Goal: Navigation & Orientation: Find specific page/section

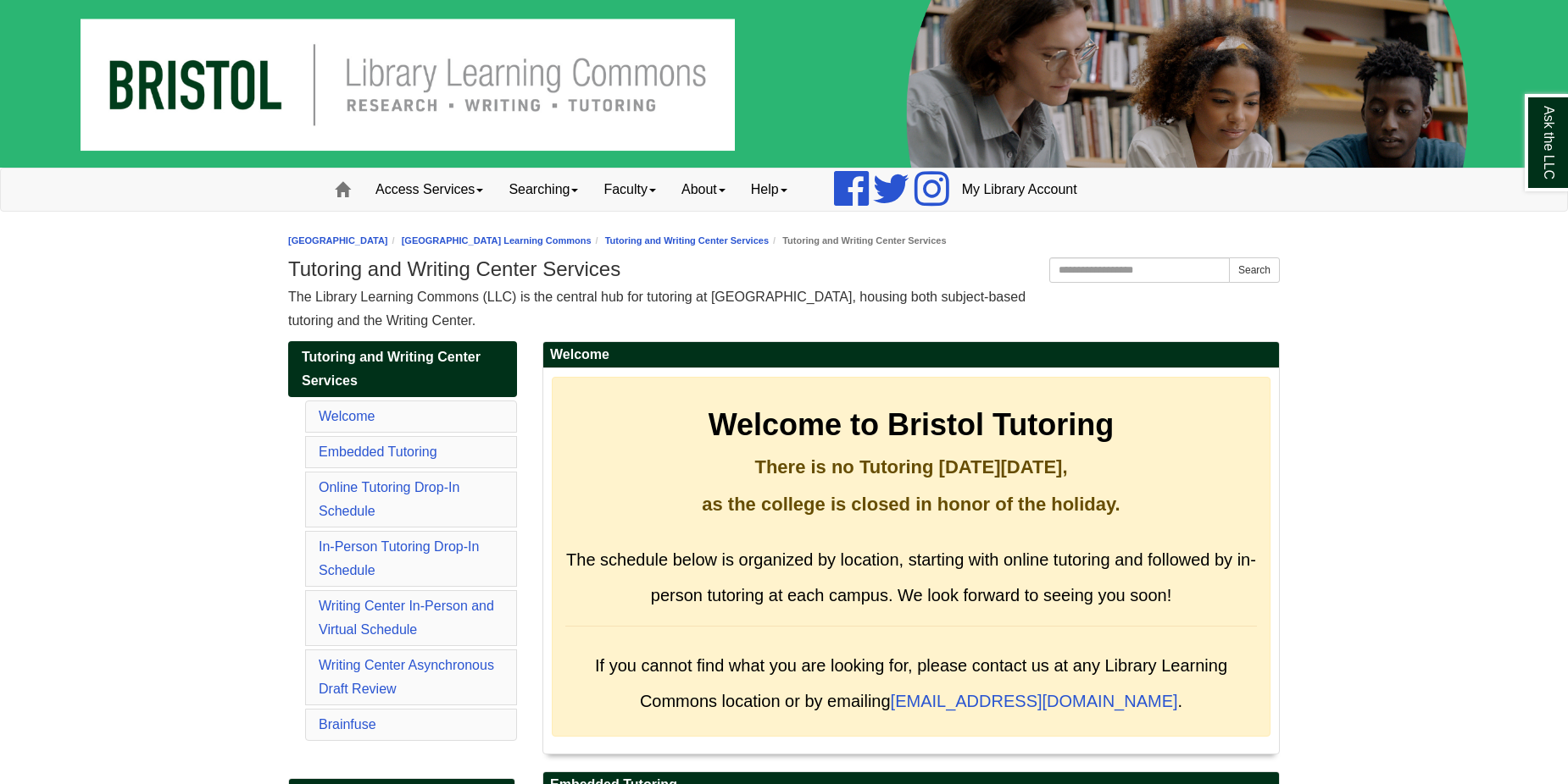
click at [1300, 204] on nav "Toggle navigation Home Access Services Access Services Policy Equipment Special…" at bounding box center [784, 189] width 1568 height 44
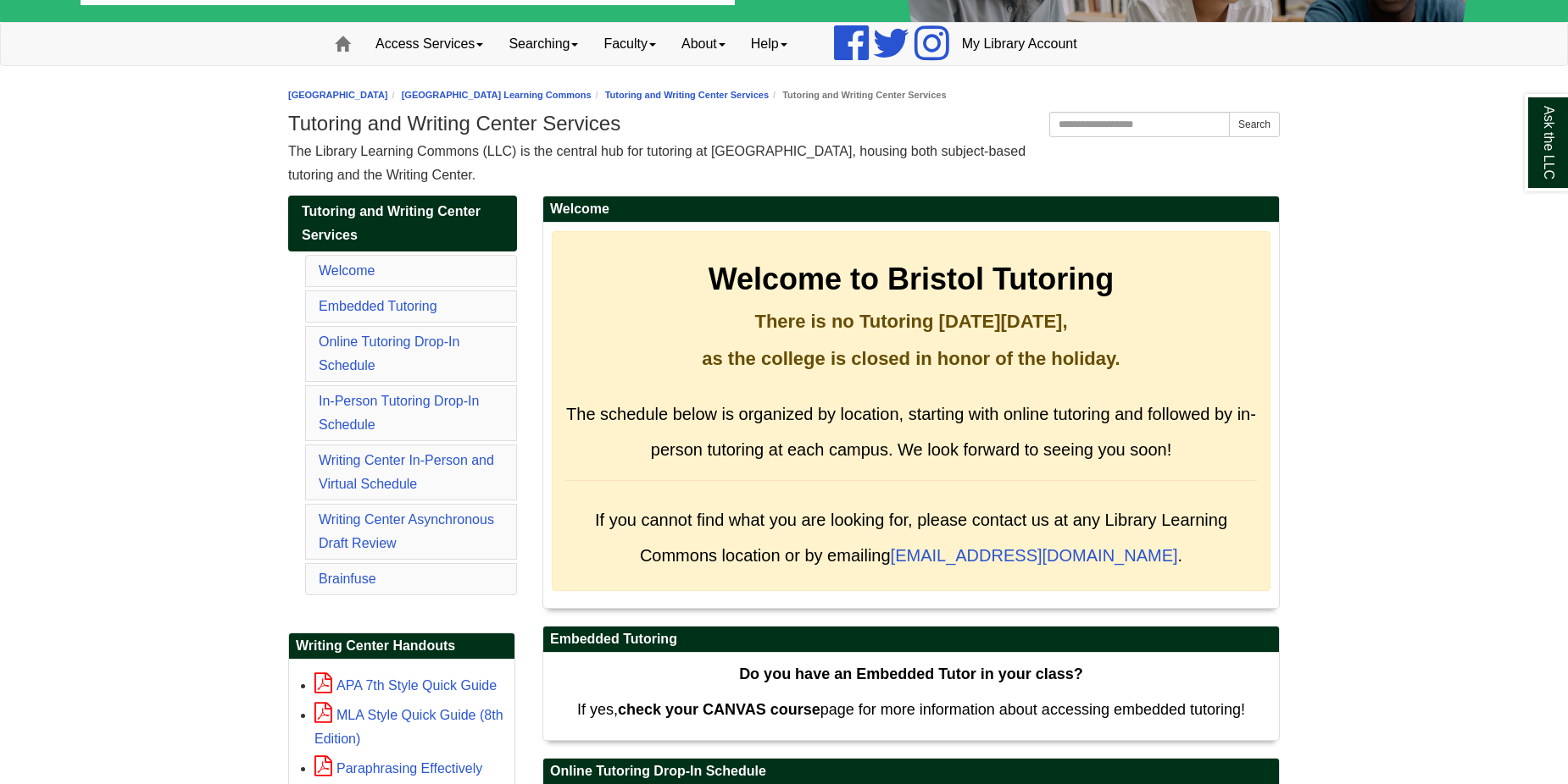
scroll to position [132, 0]
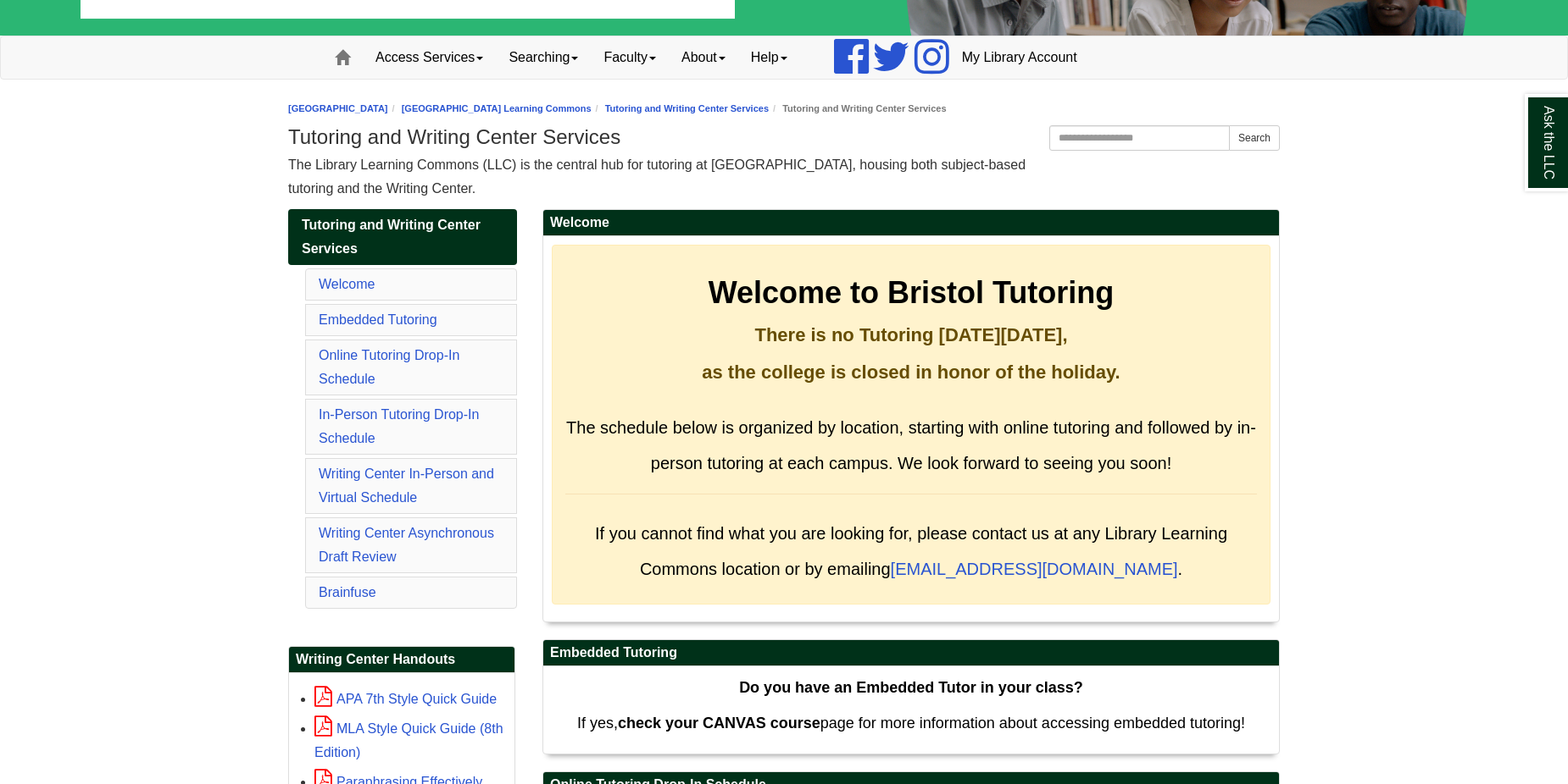
click at [1553, 40] on nav "Toggle navigation Home Access Services Access Services Policy Equipment Special…" at bounding box center [784, 57] width 1568 height 44
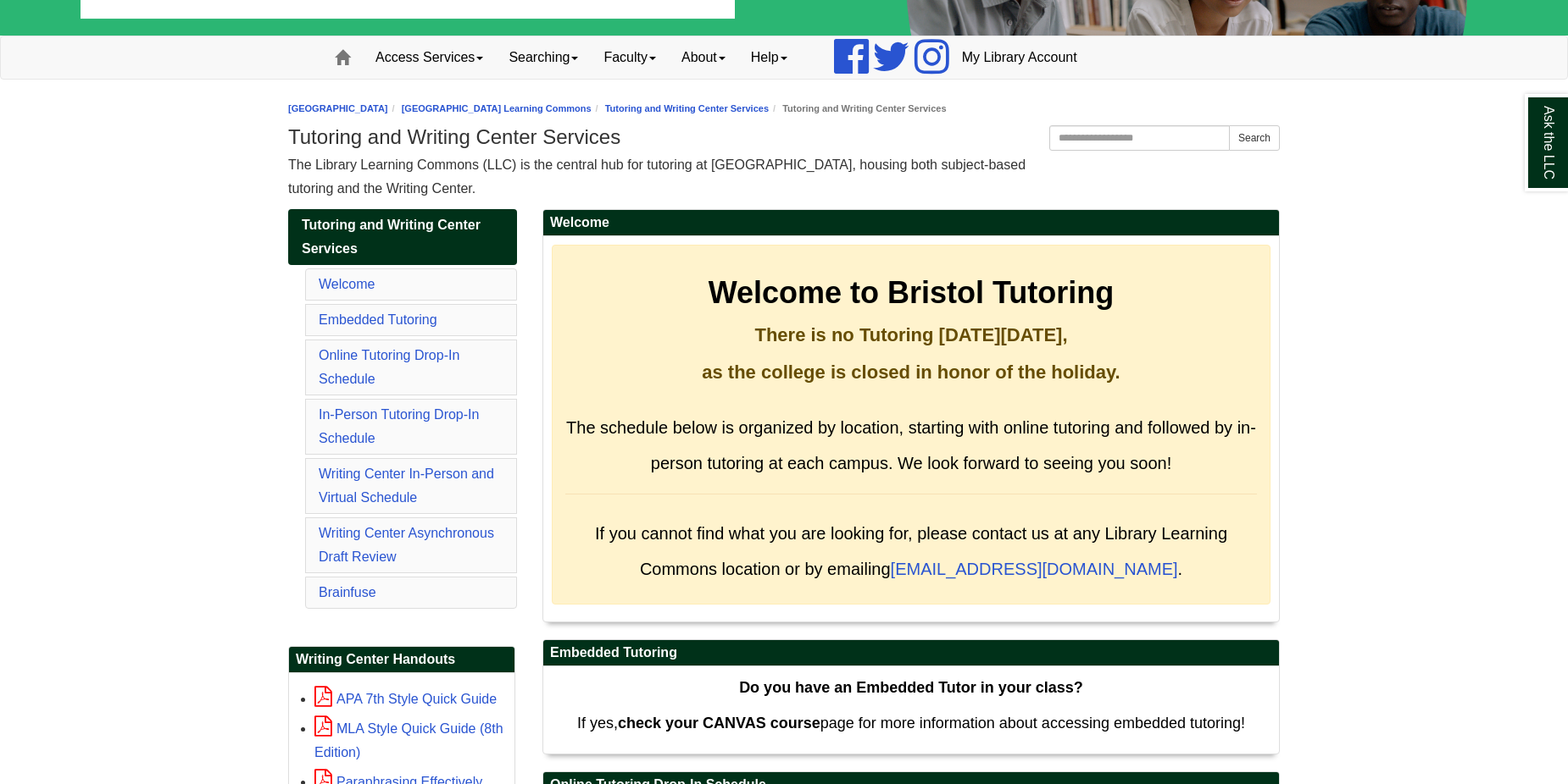
click at [1553, 40] on nav "Toggle navigation Home Access Services Access Services Policy Equipment Special…" at bounding box center [784, 57] width 1568 height 44
drag, startPoint x: 1553, startPoint y: 40, endPoint x: 1448, endPoint y: 544, distance: 514.8
